Goal: Information Seeking & Learning: Learn about a topic

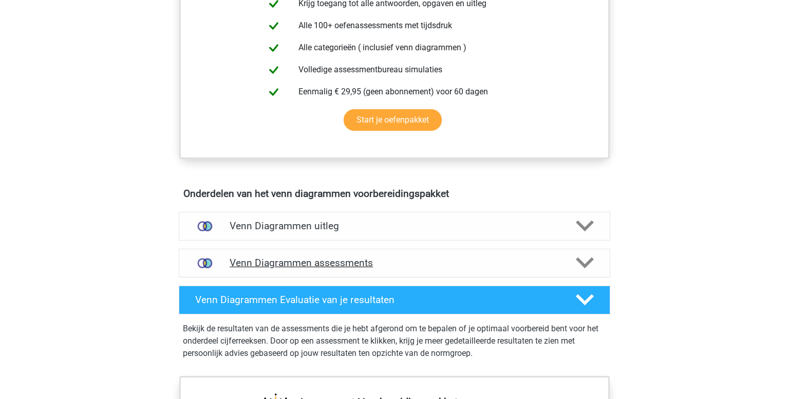
click at [356, 257] on h4 "Venn Diagrammen assessments" at bounding box center [395, 263] width 330 height 12
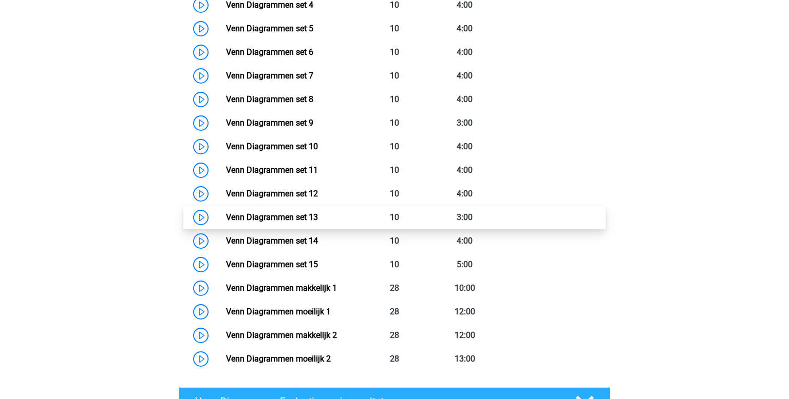
scroll to position [849, 0]
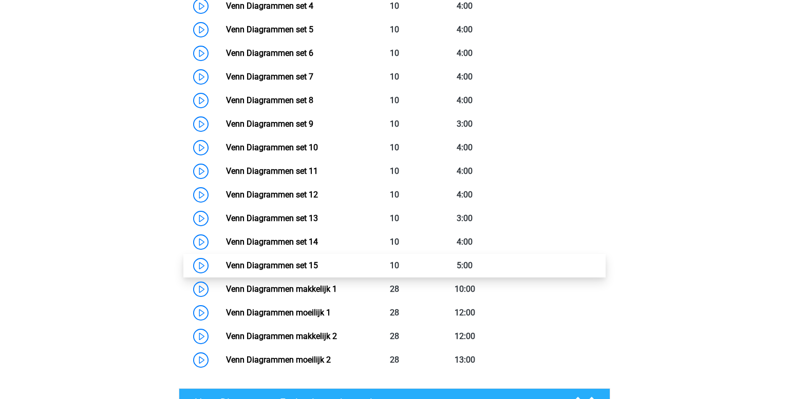
click at [284, 271] on link "Venn Diagrammen set 15" at bounding box center [272, 266] width 92 height 10
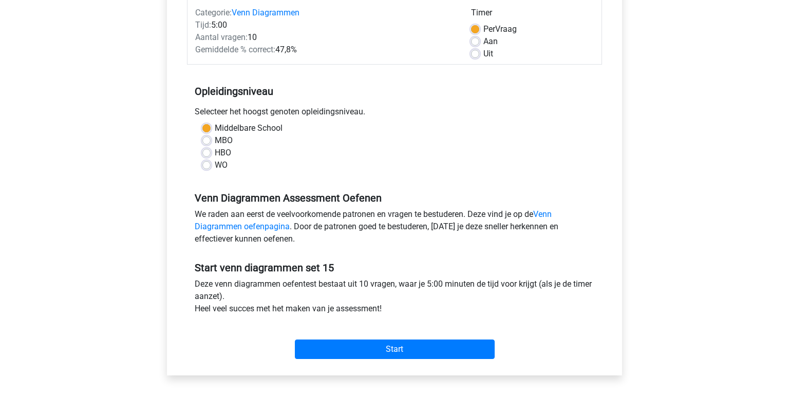
scroll to position [148, 0]
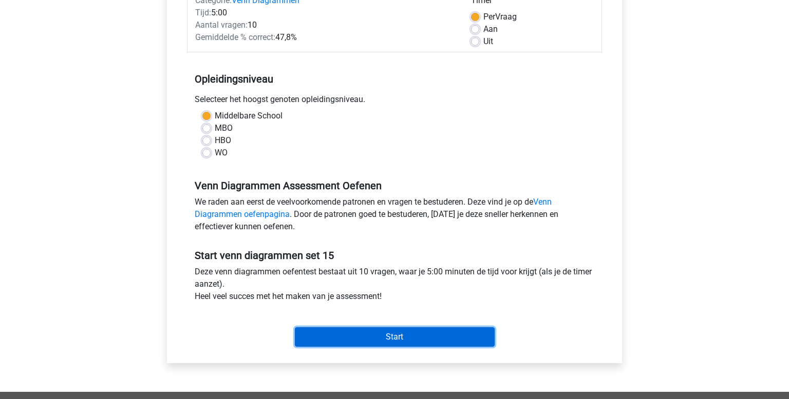
click at [392, 341] on input "Start" at bounding box center [395, 338] width 200 height 20
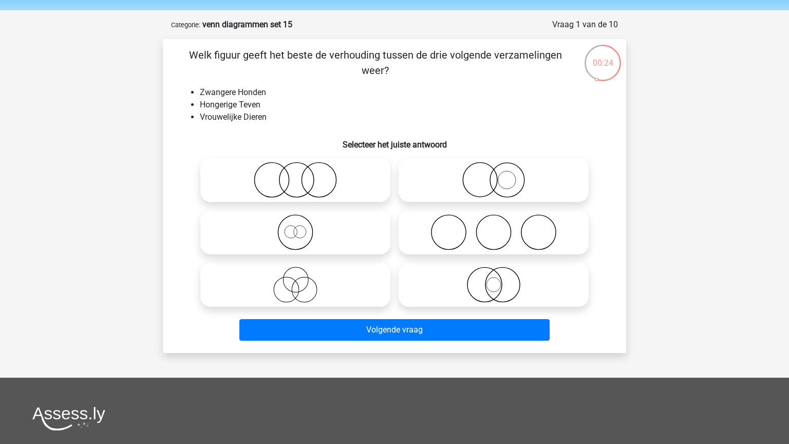
scroll to position [39, 0]
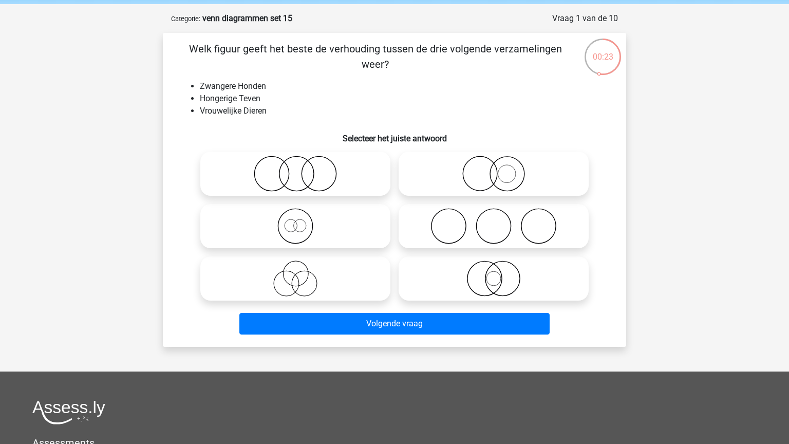
drag, startPoint x: 328, startPoint y: 223, endPoint x: 335, endPoint y: 222, distance: 7.3
click at [327, 223] on icon at bounding box center [295, 226] width 182 height 36
click at [302, 221] on input "radio" at bounding box center [298, 217] width 7 height 7
radio input "true"
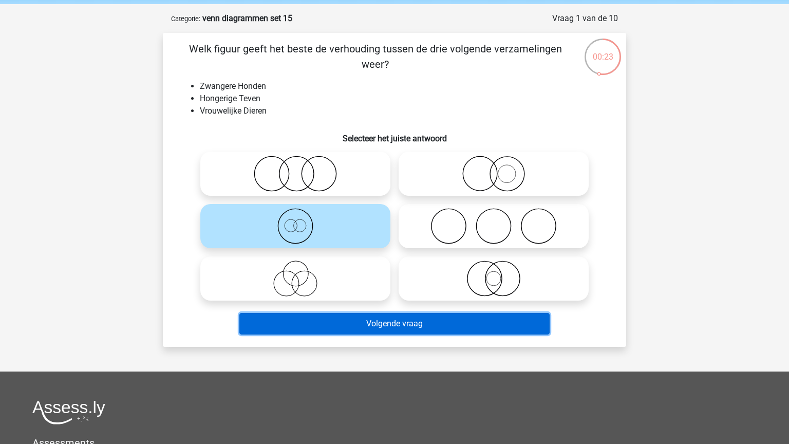
drag, startPoint x: 443, startPoint y: 332, endPoint x: 439, endPoint y: 323, distance: 9.2
click at [444, 331] on button "Volgende vraag" at bounding box center [394, 324] width 311 height 22
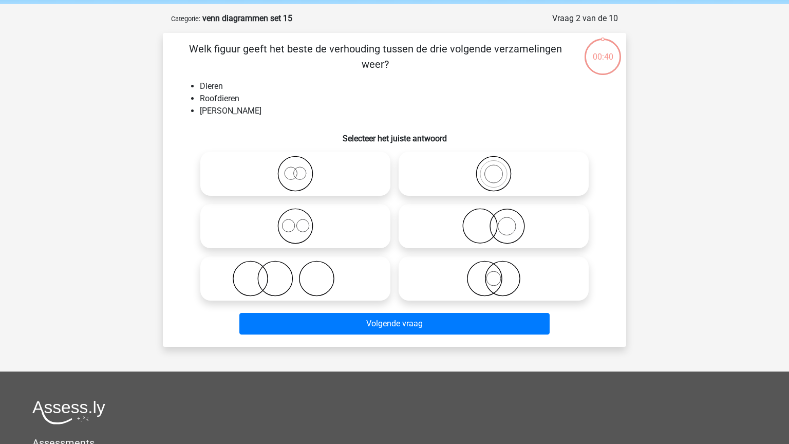
scroll to position [51, 0]
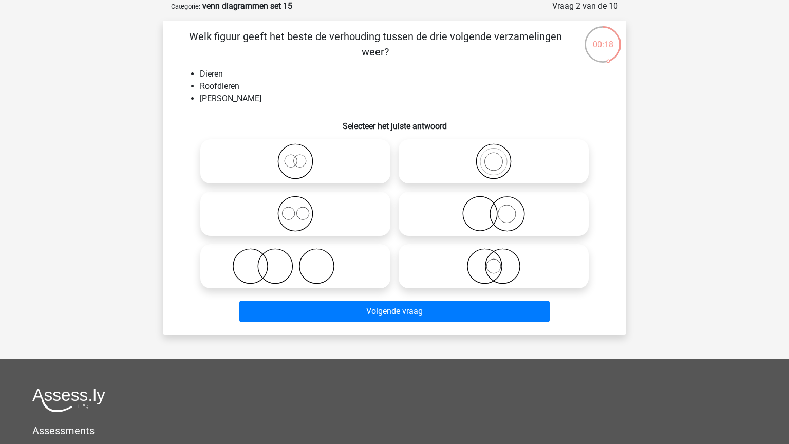
drag, startPoint x: 477, startPoint y: 164, endPoint x: 470, endPoint y: 166, distance: 7.5
click at [475, 164] on icon at bounding box center [494, 161] width 182 height 36
click at [493, 156] on input "radio" at bounding box center [496, 152] width 7 height 7
radio input "true"
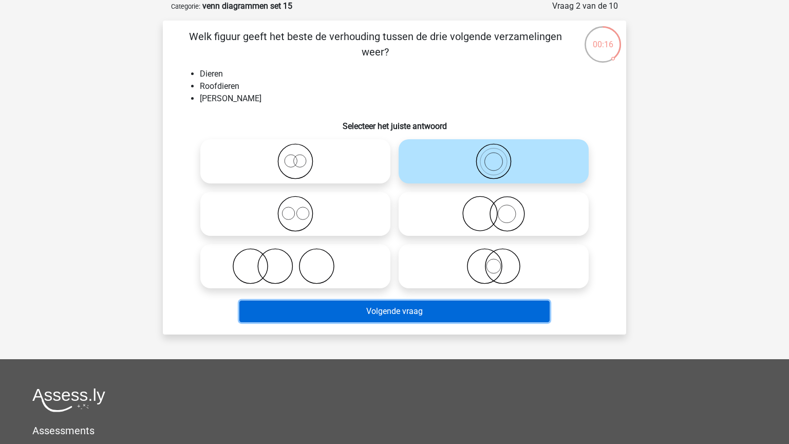
click at [397, 317] on button "Volgende vraag" at bounding box center [394, 311] width 311 height 22
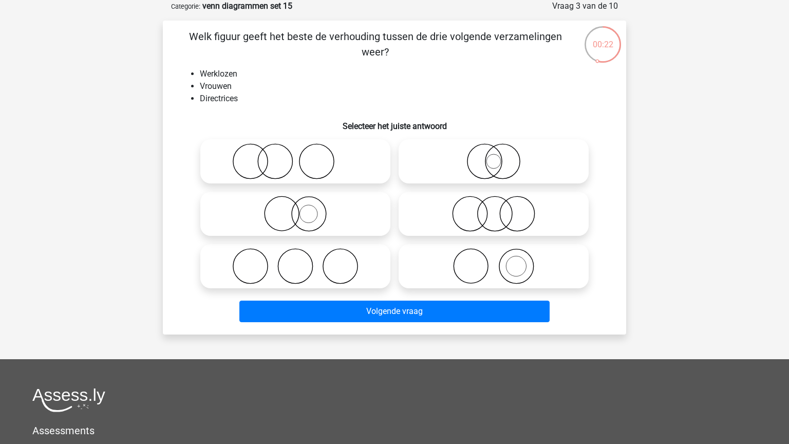
click at [280, 208] on icon at bounding box center [295, 214] width 182 height 36
click at [295, 208] on input "radio" at bounding box center [298, 205] width 7 height 7
radio input "true"
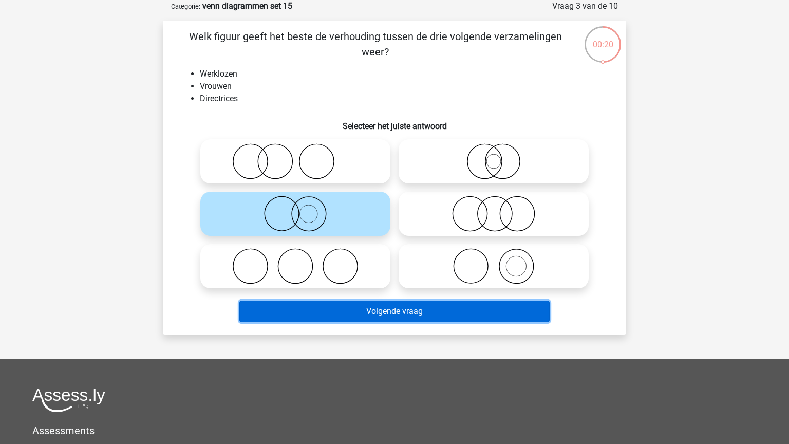
click at [423, 314] on button "Volgende vraag" at bounding box center [394, 311] width 311 height 22
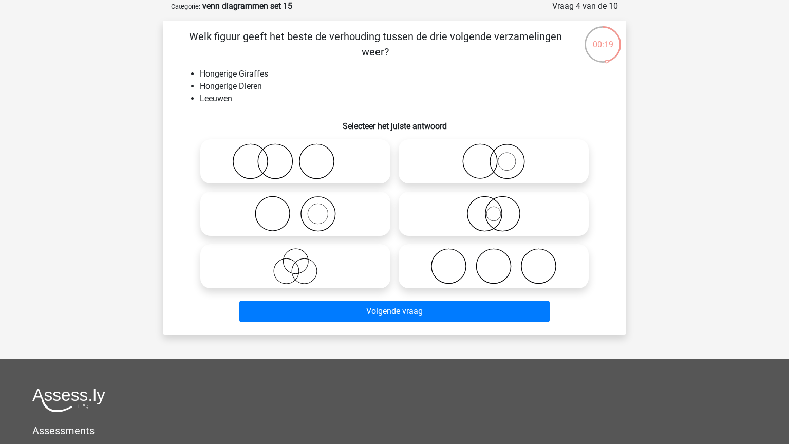
click at [518, 175] on icon at bounding box center [494, 161] width 182 height 36
click at [500, 156] on input "radio" at bounding box center [496, 152] width 7 height 7
radio input "true"
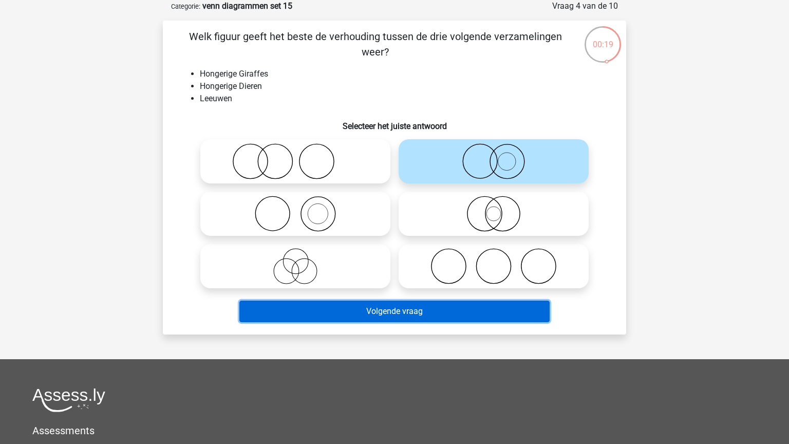
click at [416, 317] on button "Volgende vraag" at bounding box center [394, 311] width 311 height 22
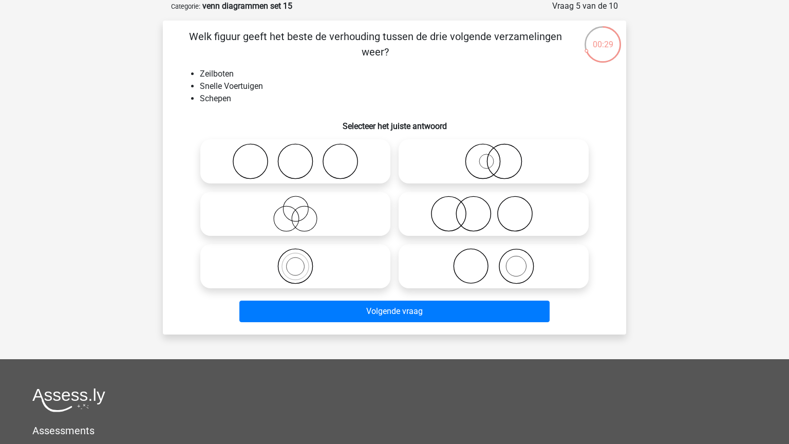
click at [468, 276] on icon at bounding box center [494, 266] width 182 height 36
click at [493, 261] on input "radio" at bounding box center [496, 257] width 7 height 7
radio input "true"
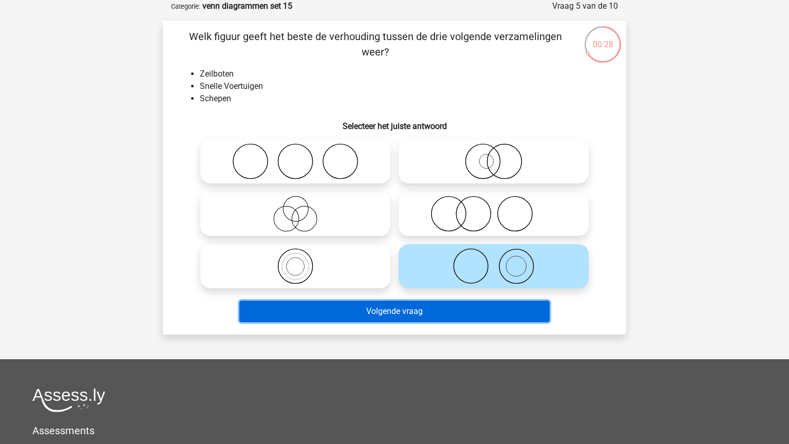
click at [476, 308] on button "Volgende vraag" at bounding box center [394, 311] width 311 height 22
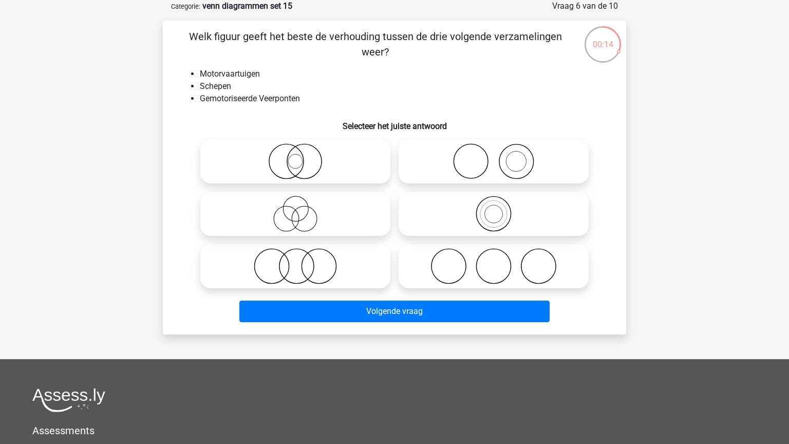
click at [332, 157] on icon at bounding box center [295, 161] width 182 height 36
click at [302, 156] on input "radio" at bounding box center [298, 152] width 7 height 7
radio input "true"
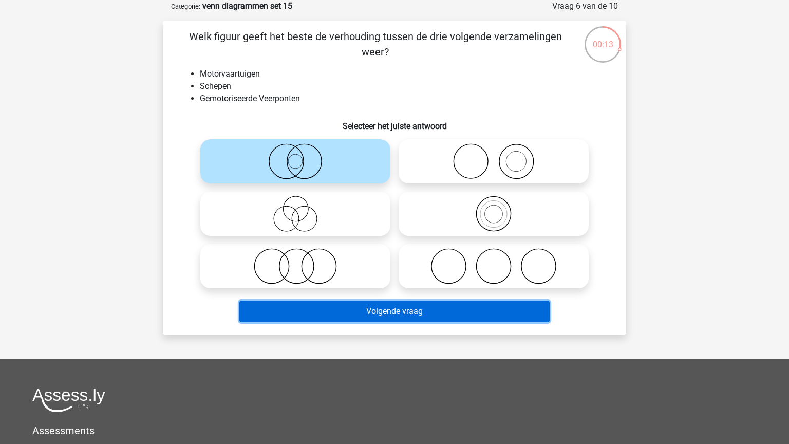
click at [435, 313] on button "Volgende vraag" at bounding box center [394, 311] width 311 height 22
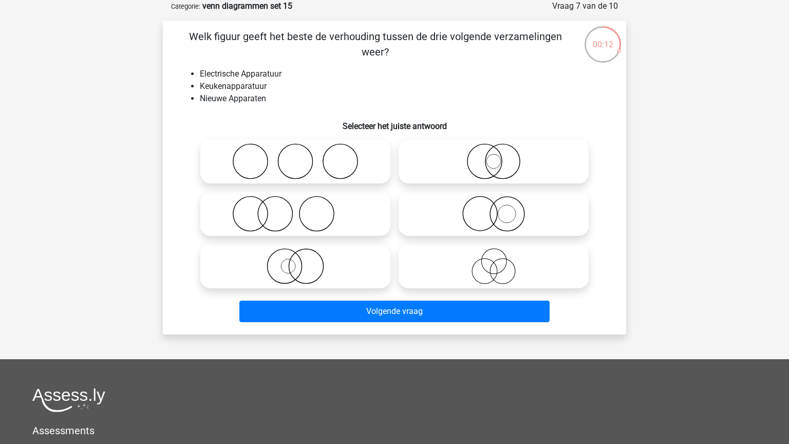
click at [478, 270] on icon at bounding box center [494, 266] width 182 height 36
click at [493, 261] on input "radio" at bounding box center [496, 257] width 7 height 7
radio input "true"
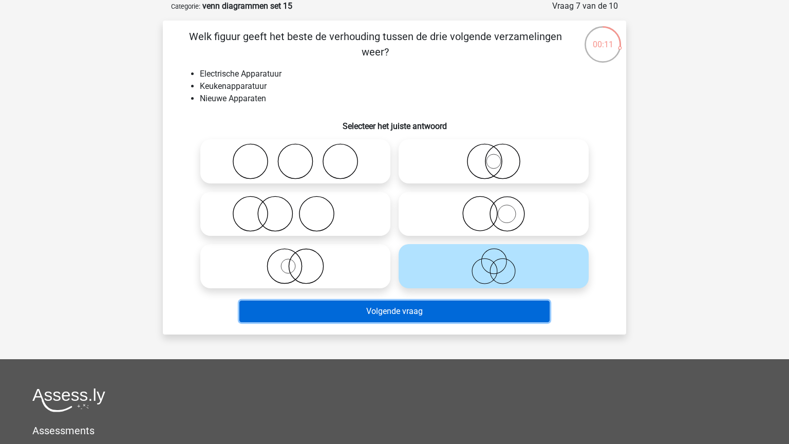
click at [454, 314] on button "Volgende vraag" at bounding box center [394, 311] width 311 height 22
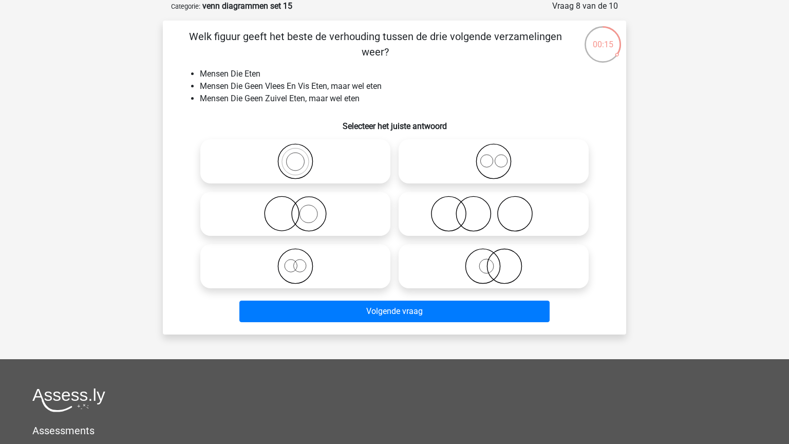
click at [336, 263] on icon at bounding box center [295, 266] width 182 height 36
click at [302, 261] on input "radio" at bounding box center [298, 257] width 7 height 7
radio input "true"
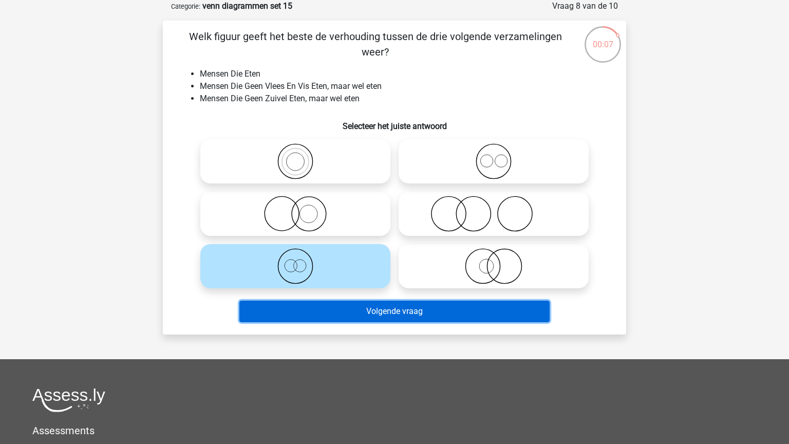
click at [379, 311] on button "Volgende vraag" at bounding box center [394, 311] width 311 height 22
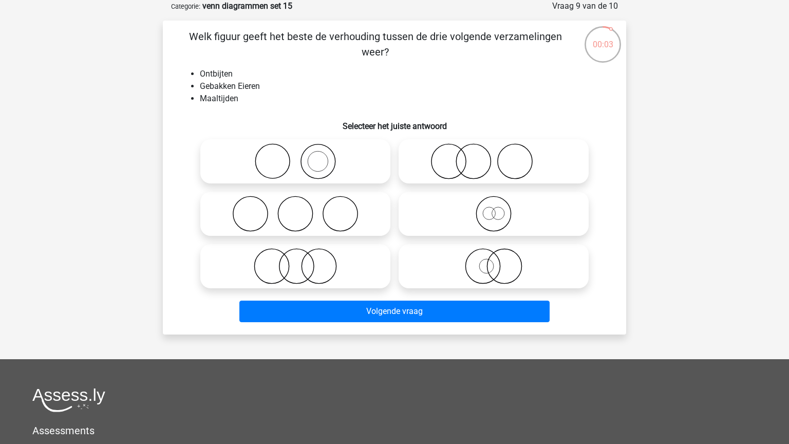
click at [309, 216] on icon at bounding box center [295, 214] width 182 height 36
click at [302, 208] on input "radio" at bounding box center [298, 205] width 7 height 7
radio input "true"
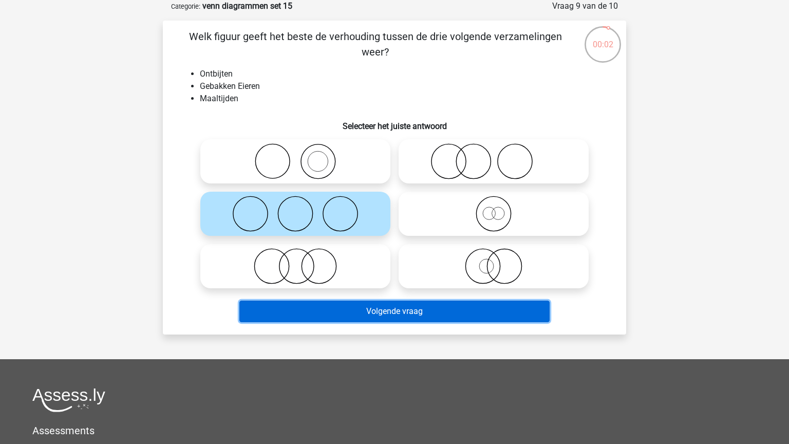
click at [400, 312] on button "Volgende vraag" at bounding box center [394, 311] width 311 height 22
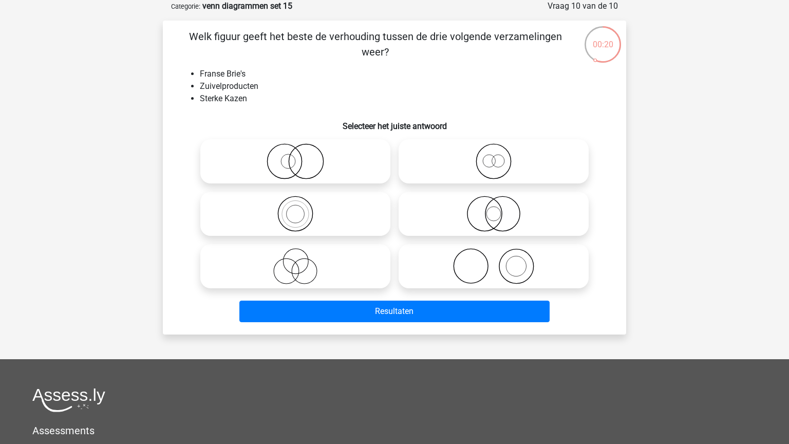
drag, startPoint x: 294, startPoint y: 167, endPoint x: 299, endPoint y: 172, distance: 6.9
click at [294, 168] on icon at bounding box center [295, 161] width 182 height 36
click at [295, 156] on input "radio" at bounding box center [298, 152] width 7 height 7
radio input "true"
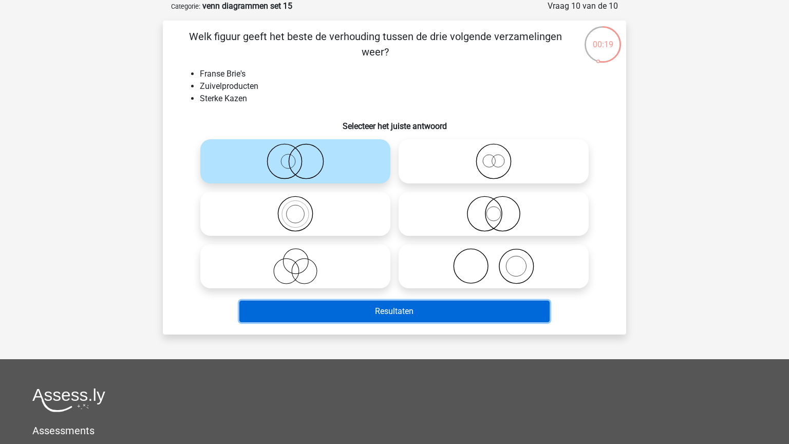
click at [448, 315] on button "Resultaten" at bounding box center [394, 311] width 311 height 22
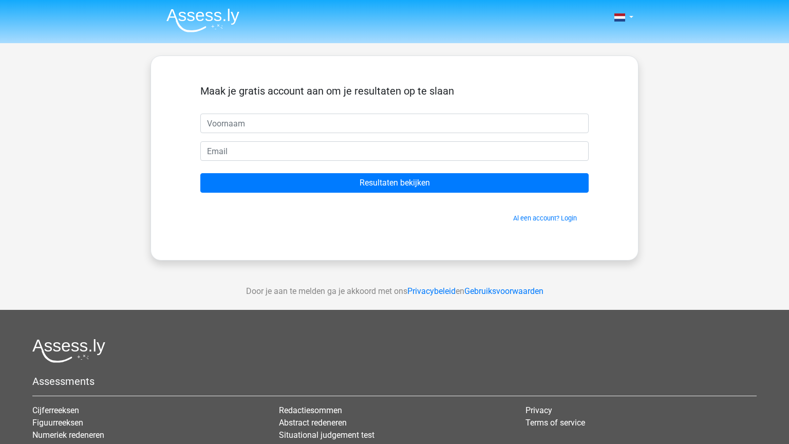
click at [521, 215] on link "Al een account? Login" at bounding box center [545, 218] width 64 height 8
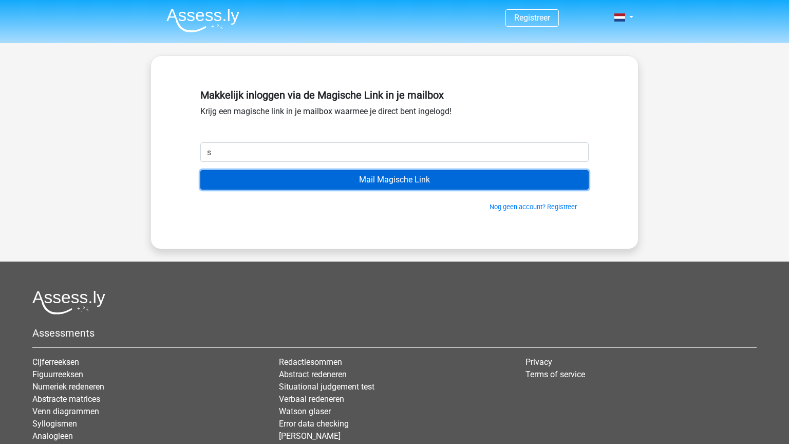
click at [378, 180] on input "Mail Magische Link" at bounding box center [394, 180] width 388 height 20
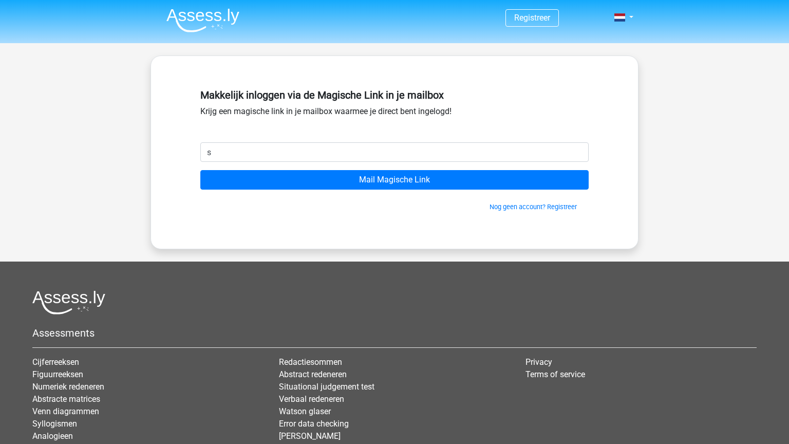
click at [202, 140] on div "Makkelijk inloggen via de Magische Link in je mailbox Krijg een magische link i…" at bounding box center [394, 114] width 388 height 58
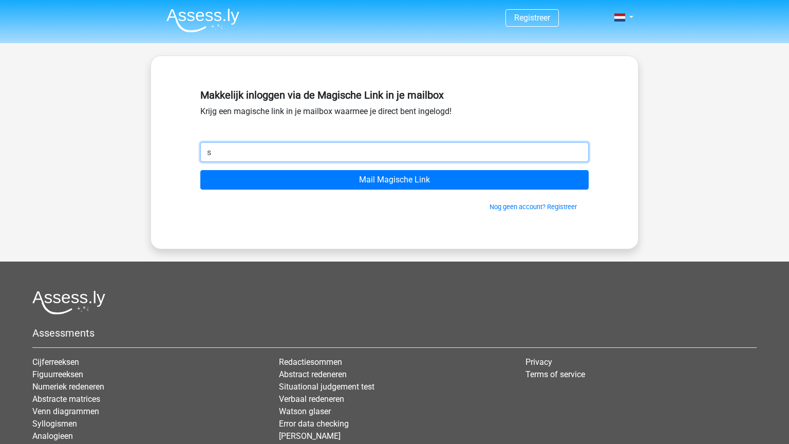
click at [211, 150] on input "s" at bounding box center [394, 152] width 388 height 20
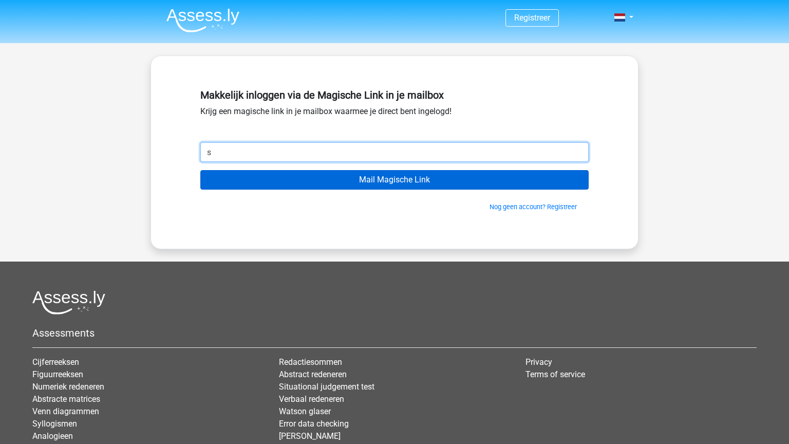
type input "[EMAIL_ADDRESS][DOMAIN_NAME]"
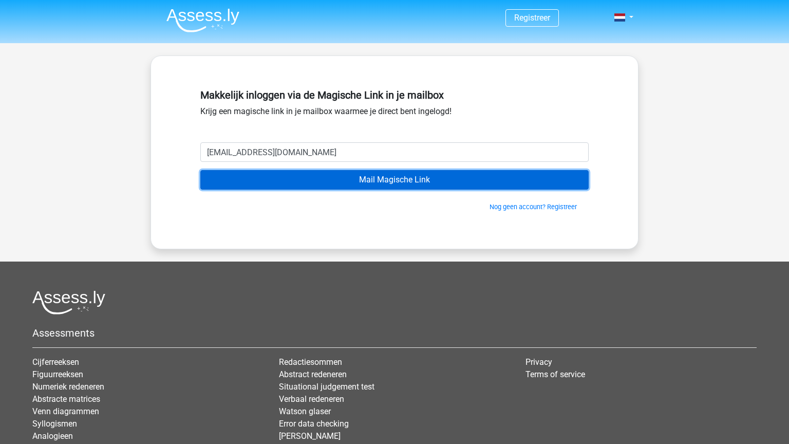
click at [298, 182] on input "Mail Magische Link" at bounding box center [394, 180] width 388 height 20
